Goal: Task Accomplishment & Management: Manage account settings

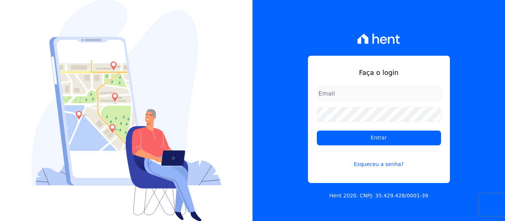
click at [327, 93] on input "email" at bounding box center [379, 93] width 124 height 15
type input "[PERSON_NAME][EMAIL_ADDRESS][DOMAIN_NAME]"
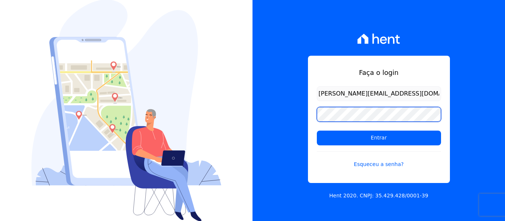
click at [317, 131] on input "Entrar" at bounding box center [379, 138] width 124 height 15
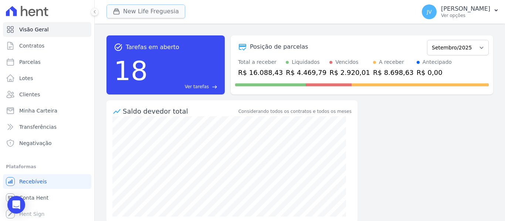
click at [126, 14] on button "New Life Freguesia" at bounding box center [145, 11] width 79 height 14
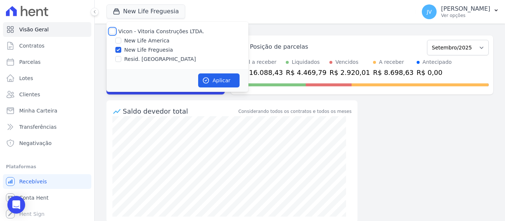
click at [114, 33] on input "Vicon - Vitoria Construções LTDA." at bounding box center [112, 31] width 6 height 6
checkbox input "true"
click at [204, 78] on icon "button" at bounding box center [205, 80] width 7 height 7
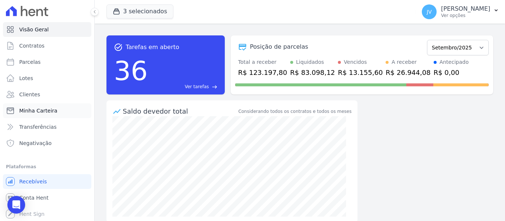
click at [46, 107] on span "Minha Carteira" at bounding box center [38, 110] width 38 height 7
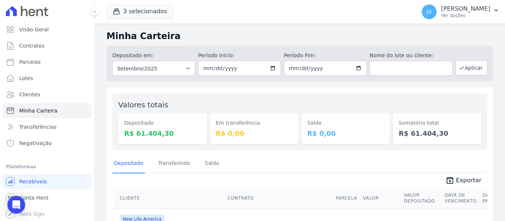
click at [260, 17] on div "3 selecionados Vicon - Vitoria Construções LTDA. New Life America New Life Freg…" at bounding box center [259, 12] width 306 height 24
click at [38, 63] on link "Parcelas" at bounding box center [47, 62] width 88 height 15
select select
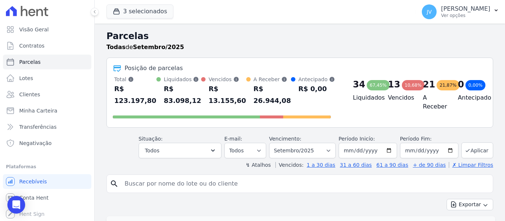
click at [250, 36] on h2 "Parcelas" at bounding box center [299, 36] width 386 height 13
